Goal: Information Seeking & Learning: Learn about a topic

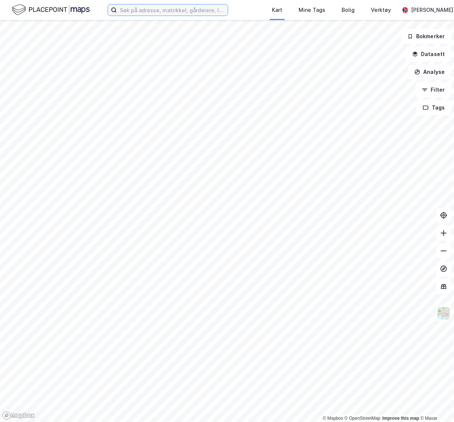
click at [166, 13] on input at bounding box center [172, 9] width 111 height 11
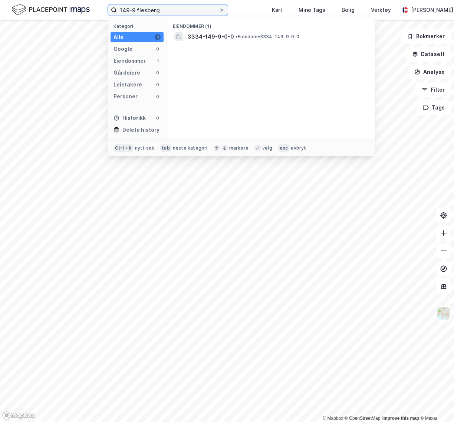
type input "149-9 flesberg"
click at [132, 63] on div "Eiendommer" at bounding box center [130, 60] width 32 height 9
drag, startPoint x: 165, startPoint y: 11, endPoint x: 116, endPoint y: 6, distance: 49.5
click at [116, 6] on label "149-9 flesberg" at bounding box center [168, 10] width 121 height 12
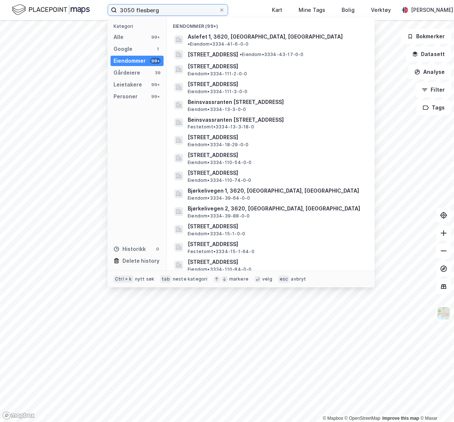
drag, startPoint x: 161, startPoint y: 9, endPoint x: 135, endPoint y: 10, distance: 25.2
click at [135, 10] on input "3050 flesberg" at bounding box center [168, 9] width 102 height 11
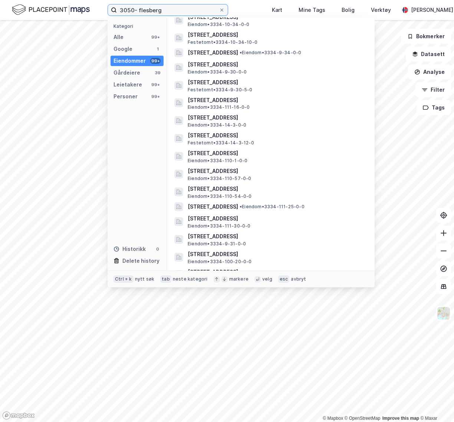
scroll to position [1395, 0]
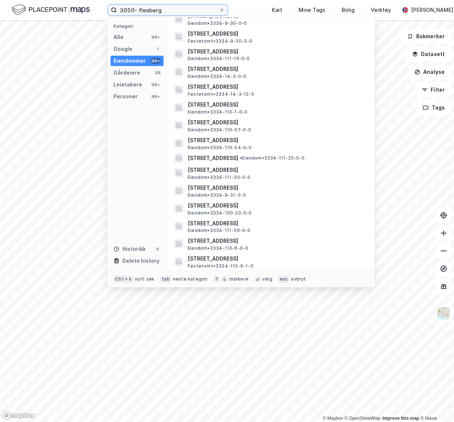
drag, startPoint x: 180, startPoint y: 10, endPoint x: 83, endPoint y: 16, distance: 97.0
click at [83, 16] on div "3050- flesberg Kategori Alle 99+ Google 1 Eiendommer 99+ Gårdeiere 39 Leietaker…" at bounding box center [227, 10] width 454 height 20
type input "norbark"
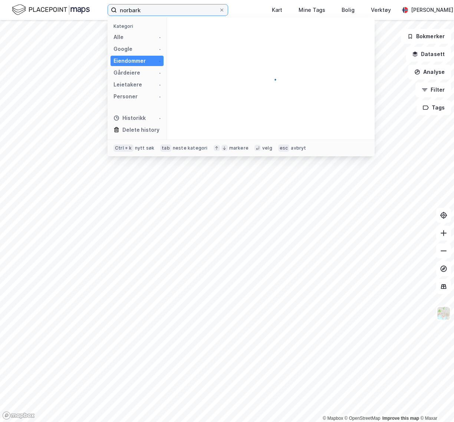
scroll to position [0, 0]
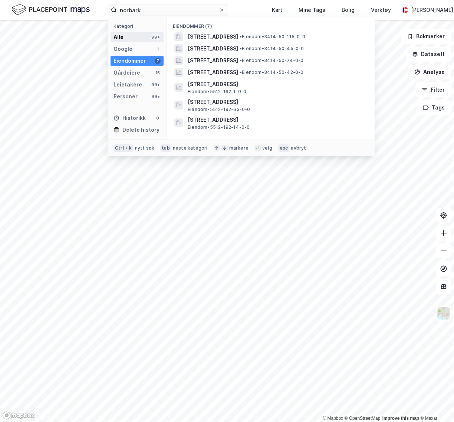
click at [131, 37] on div "Alle 99+" at bounding box center [137, 37] width 53 height 10
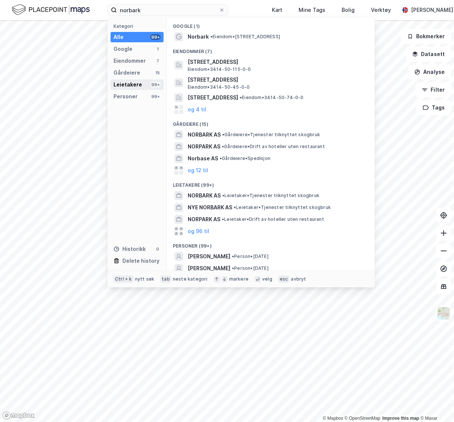
click at [128, 83] on div "Leietakere" at bounding box center [128, 84] width 29 height 9
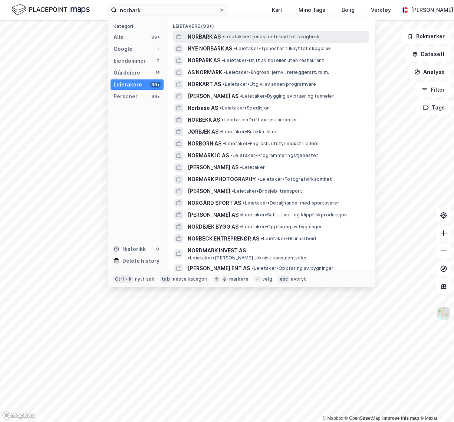
click at [198, 37] on span "NORBARK AS" at bounding box center [204, 36] width 33 height 9
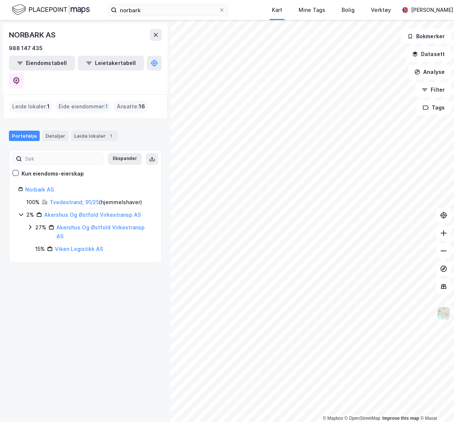
click at [103, 312] on div "NORBARK AS 988 147 435 Eiendomstabell Leietakertabell Leide lokaler : 1 Eide ei…" at bounding box center [85, 221] width 171 height 402
click at [53, 131] on div "Detaljer" at bounding box center [56, 136] width 26 height 10
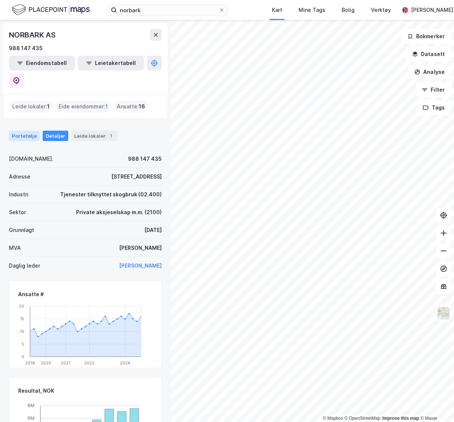
click at [24, 131] on div "Portefølje" at bounding box center [24, 136] width 31 height 10
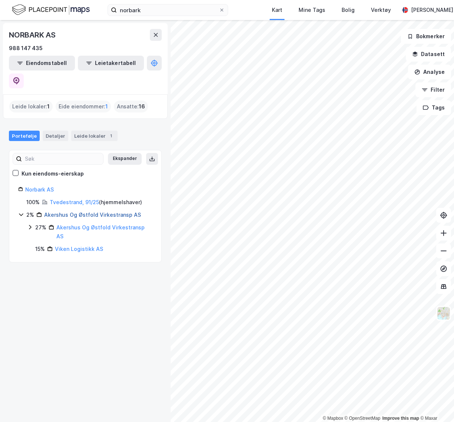
click at [62, 211] on link "Akershus Og Østfold Virkestransp AS" at bounding box center [92, 214] width 97 height 6
